Goal: Find specific page/section

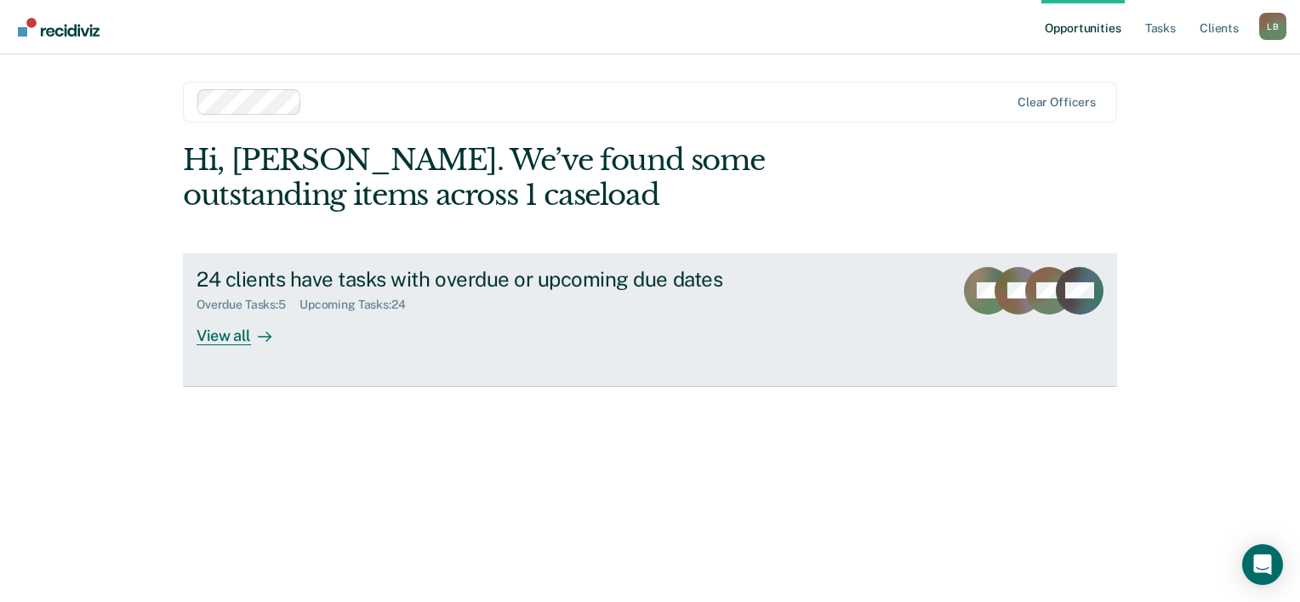
click at [236, 335] on div "View all" at bounding box center [243, 328] width 95 height 33
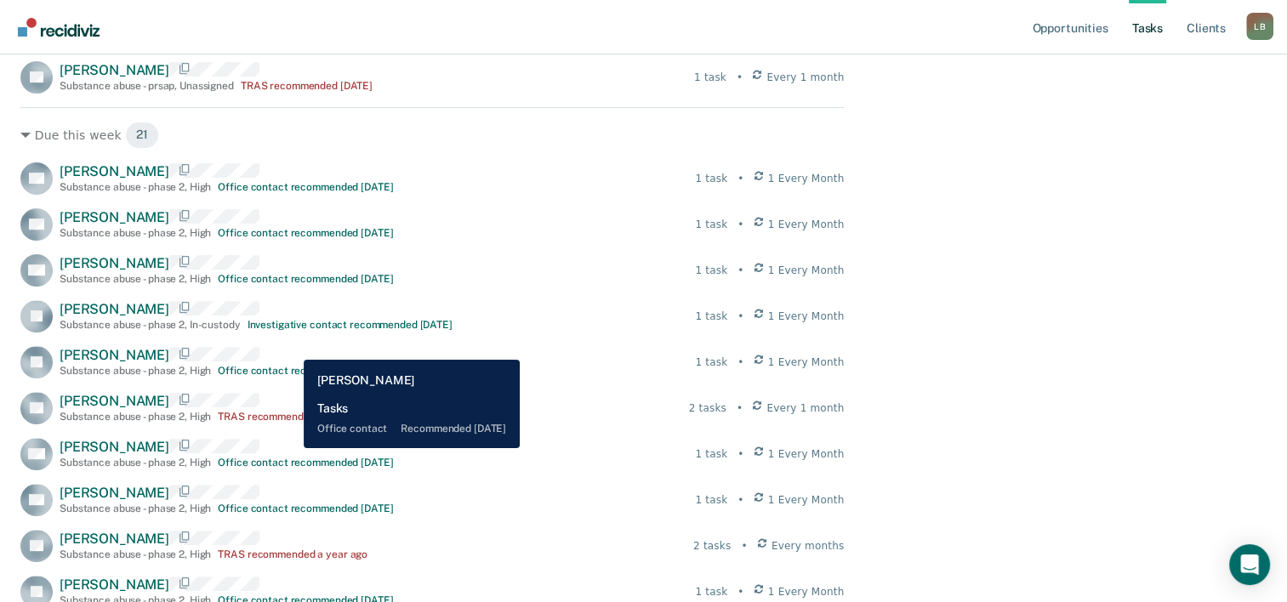
scroll to position [595, 0]
